Goal: Information Seeking & Learning: Learn about a topic

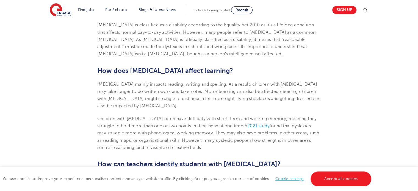
scroll to position [358, 0]
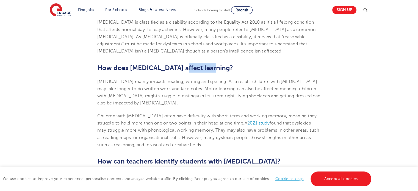
drag, startPoint x: 193, startPoint y: 67, endPoint x: 254, endPoint y: 76, distance: 61.7
click at [235, 72] on h2 "How does [MEDICAL_DATA] affect learning?" at bounding box center [209, 67] width 224 height 9
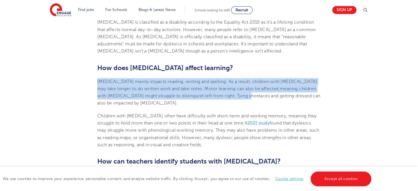
drag, startPoint x: 92, startPoint y: 81, endPoint x: 259, endPoint y: 98, distance: 168.1
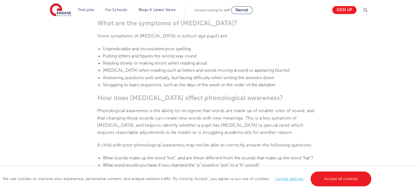
scroll to position [550, 0]
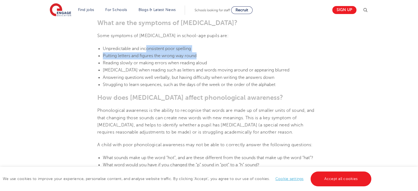
drag, startPoint x: 146, startPoint y: 46, endPoint x: 239, endPoint y: 59, distance: 94.2
click at [235, 59] on ul "Unpredictable and inconsistent poor spelling Putting letters and figures the wr…" at bounding box center [209, 66] width 224 height 43
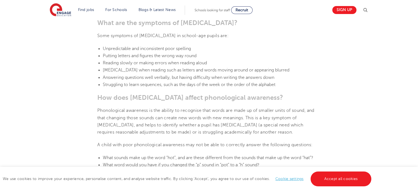
drag, startPoint x: 241, startPoint y: 59, endPoint x: 194, endPoint y: 58, distance: 47.6
click at [242, 59] on li "Reading slowly or making errors when reading aloud" at bounding box center [212, 62] width 218 height 7
drag, startPoint x: 127, startPoint y: 53, endPoint x: 260, endPoint y: 56, distance: 133.2
click at [260, 56] on li "Putting letters and figures the wrong way round" at bounding box center [212, 55] width 218 height 7
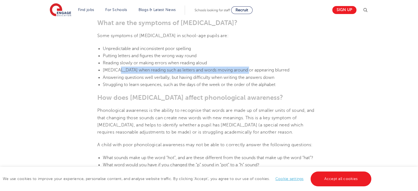
drag, startPoint x: 115, startPoint y: 67, endPoint x: 247, endPoint y: 70, distance: 132.1
click at [244, 70] on span "[MEDICAL_DATA] when reading such as letters and words moving around or appearin…" at bounding box center [196, 70] width 187 height 5
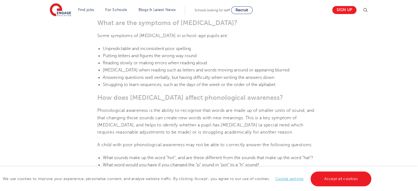
click at [263, 60] on li "Reading slowly or making errors when reading aloud" at bounding box center [212, 62] width 218 height 7
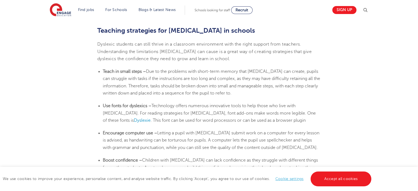
scroll to position [880, 0]
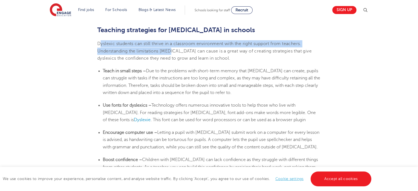
drag, startPoint x: 100, startPoint y: 44, endPoint x: 191, endPoint y: 64, distance: 93.4
click at [170, 52] on span "Dyslexic students can still thrive in a classroom environment with the right su…" at bounding box center [204, 51] width 215 height 20
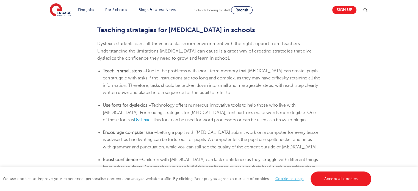
click at [197, 67] on li "Teach in small steps – Due to the problems with short-term memory that [MEDICAL…" at bounding box center [212, 81] width 218 height 29
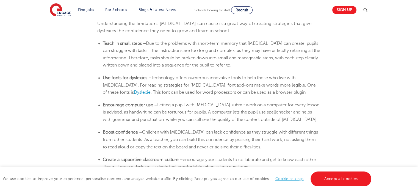
drag, startPoint x: 106, startPoint y: 78, endPoint x: 153, endPoint y: 78, distance: 47.0
click at [153, 78] on li "Use fonts for dyslexics – Technology offers numerous innovative tools to help t…" at bounding box center [212, 85] width 218 height 22
click at [174, 83] on span "Technology offers numerous innovative tools to help those who live with [MEDICA…" at bounding box center [209, 85] width 213 height 20
click at [313, 116] on li "Encourage computer use – Letting a pupil with [MEDICAL_DATA] submit work on a c…" at bounding box center [212, 113] width 218 height 22
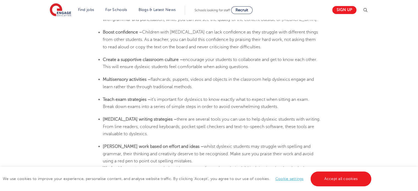
scroll to position [1018, 0]
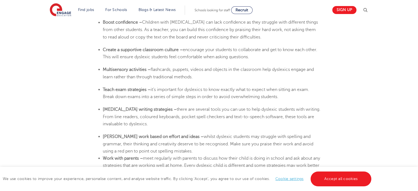
drag, startPoint x: 122, startPoint y: 124, endPoint x: 178, endPoint y: 124, distance: 56.4
click at [156, 124] on li "[MEDICAL_DATA] writing strategies – there are several tools you can use to help…" at bounding box center [212, 117] width 218 height 22
click at [180, 124] on li "[MEDICAL_DATA] writing strategies – there are several tools you can use to help…" at bounding box center [212, 117] width 218 height 22
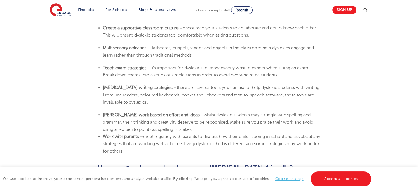
scroll to position [1073, 0]
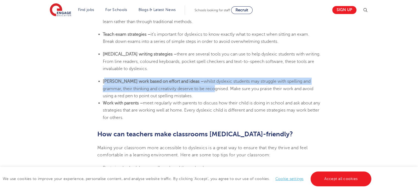
drag, startPoint x: 105, startPoint y: 82, endPoint x: 183, endPoint y: 89, distance: 78.2
click at [182, 89] on li "[PERSON_NAME] work based on effort and ideas – whilst dyslexic students may str…" at bounding box center [212, 89] width 218 height 22
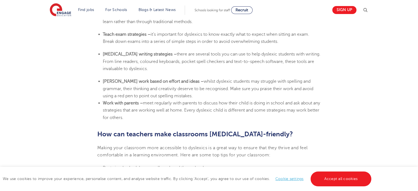
click at [203, 100] on li "Work with parents – meet regularly with parents to discuss how their child is d…" at bounding box center [212, 111] width 218 height 22
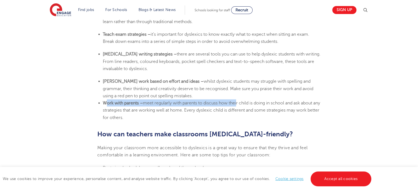
drag, startPoint x: 120, startPoint y: 102, endPoint x: 240, endPoint y: 106, distance: 119.5
click at [240, 106] on li "Work with parents – meet regularly with parents to discuss how their child is d…" at bounding box center [212, 111] width 218 height 22
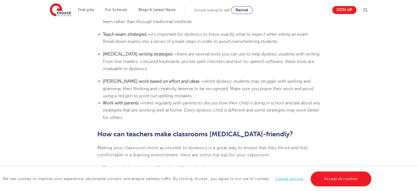
click at [235, 112] on span "meet regularly with parents to discuss how their child is doing in school and a…" at bounding box center [212, 111] width 218 height 20
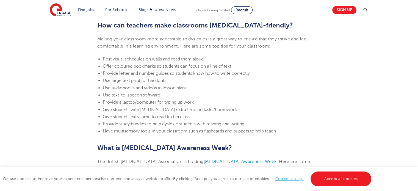
scroll to position [1183, 0]
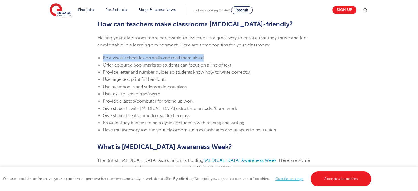
drag, startPoint x: 122, startPoint y: 57, endPoint x: 237, endPoint y: 57, distance: 114.7
click at [237, 57] on li "Post visual schedules on walls and read them aloud" at bounding box center [212, 57] width 218 height 7
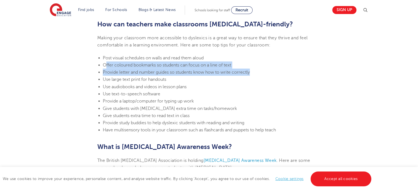
drag, startPoint x: 106, startPoint y: 65, endPoint x: 269, endPoint y: 76, distance: 164.1
click at [263, 76] on ul "Post visual schedules on walls and read them aloud Offer coloured bookmarks so …" at bounding box center [209, 94] width 224 height 80
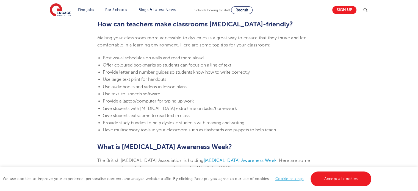
click at [262, 89] on li "Use audiobooks and videos in lesson plans" at bounding box center [212, 86] width 218 height 7
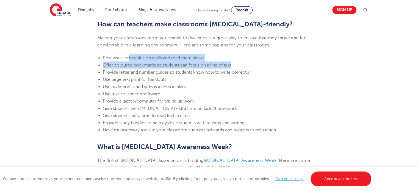
drag, startPoint x: 202, startPoint y: 63, endPoint x: 279, endPoint y: 64, distance: 77.3
click at [279, 63] on ul "Post visual schedules on walls and read them aloud Offer coloured bookmarks so …" at bounding box center [209, 94] width 224 height 80
click at [279, 64] on li "Offer coloured bookmarks so students can focus on a line of text" at bounding box center [212, 65] width 218 height 7
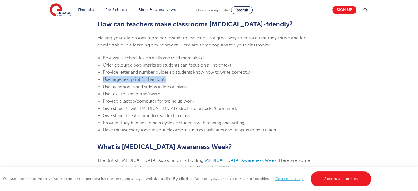
drag, startPoint x: 135, startPoint y: 78, endPoint x: 180, endPoint y: 77, distance: 44.6
click at [180, 77] on ul "Post visual schedules on walls and read them aloud Offer coloured bookmarks so …" at bounding box center [209, 94] width 224 height 80
click at [204, 81] on li "Use large text print for handouts" at bounding box center [212, 79] width 218 height 7
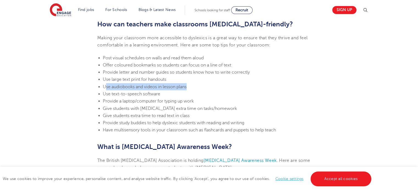
drag, startPoint x: 158, startPoint y: 85, endPoint x: 224, endPoint y: 84, distance: 66.9
click at [224, 84] on li "Use audiobooks and videos in lesson plans" at bounding box center [212, 86] width 218 height 7
click at [239, 87] on li "Use audiobooks and videos in lesson plans" at bounding box center [212, 86] width 218 height 7
drag, startPoint x: 102, startPoint y: 84, endPoint x: 210, endPoint y: 83, distance: 108.1
click at [210, 82] on ul "Post visual schedules on walls and read them aloud Offer coloured bookmarks so …" at bounding box center [209, 94] width 224 height 80
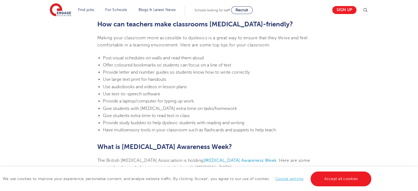
click at [209, 87] on li "Use audiobooks and videos in lesson plans" at bounding box center [212, 86] width 218 height 7
drag, startPoint x: 99, startPoint y: 93, endPoint x: 193, endPoint y: 91, distance: 93.8
click at [193, 91] on li "Use text-to-speech software" at bounding box center [212, 94] width 218 height 7
click at [177, 108] on span "Give students with [MEDICAL_DATA] extra time on tasks/homework" at bounding box center [170, 108] width 134 height 5
drag, startPoint x: 106, startPoint y: 108, endPoint x: 317, endPoint y: 108, distance: 210.5
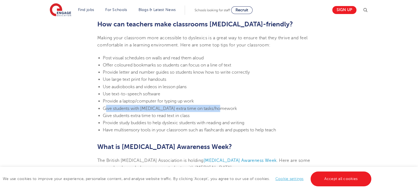
click at [316, 108] on li "Give students with [MEDICAL_DATA] extra time on tasks/homework" at bounding box center [212, 108] width 218 height 7
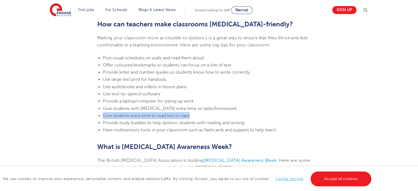
drag, startPoint x: 102, startPoint y: 114, endPoint x: 282, endPoint y: 115, distance: 179.6
click at [281, 115] on ul "Post visual schedules on walls and read them aloud Offer coloured bookmarks so …" at bounding box center [209, 94] width 224 height 80
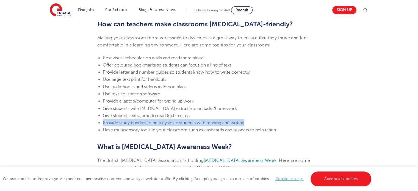
drag, startPoint x: 100, startPoint y: 121, endPoint x: 386, endPoint y: 127, distance: 286.2
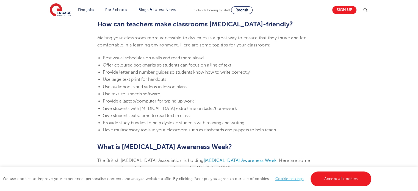
click at [289, 109] on li "Give students with [MEDICAL_DATA] extra time on tasks/homework" at bounding box center [212, 108] width 218 height 7
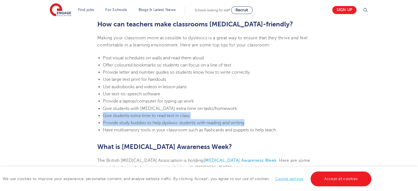
drag, startPoint x: 257, startPoint y: 121, endPoint x: 7, endPoint y: 114, distance: 249.9
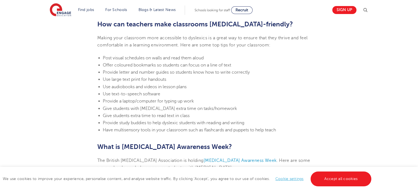
click at [306, 105] on li "Give students with [MEDICAL_DATA] extra time on tasks/homework" at bounding box center [212, 108] width 218 height 7
drag, startPoint x: 108, startPoint y: 119, endPoint x: 340, endPoint y: 118, distance: 232.2
click at [300, 120] on li "Provide study buddies to help dyslexic students with reading and writing" at bounding box center [212, 122] width 218 height 7
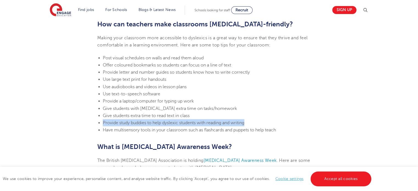
drag, startPoint x: 253, startPoint y: 124, endPoint x: 37, endPoint y: 125, distance: 215.4
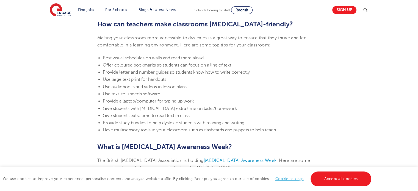
click at [306, 128] on li "Have multisensory tools in your classroom such as flashcards and puppets to hel…" at bounding box center [212, 130] width 218 height 7
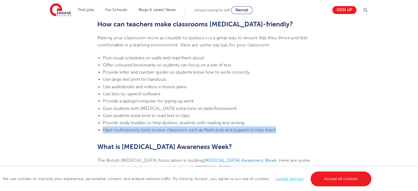
drag, startPoint x: 307, startPoint y: 128, endPoint x: 14, endPoint y: 131, distance: 292.4
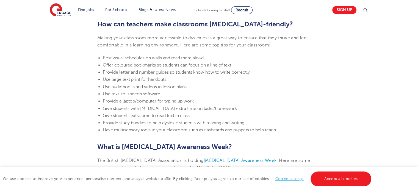
click at [320, 116] on li "Give students extra time to read text in class" at bounding box center [212, 115] width 218 height 7
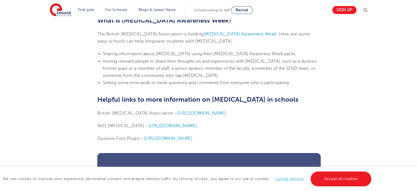
scroll to position [1320, 0]
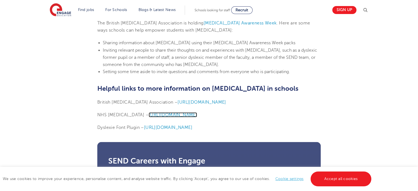
click at [197, 114] on span "[URL][DOMAIN_NAME]" at bounding box center [173, 115] width 48 height 5
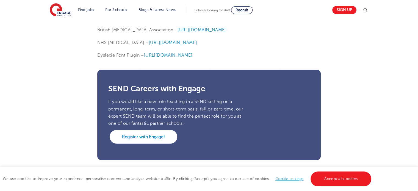
scroll to position [1348, 0]
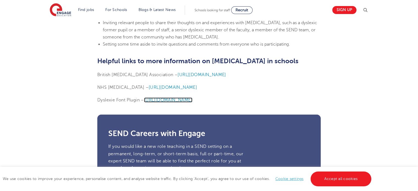
click at [193, 98] on span "[URL][DOMAIN_NAME]" at bounding box center [168, 100] width 48 height 5
